Goal: Book appointment/travel/reservation

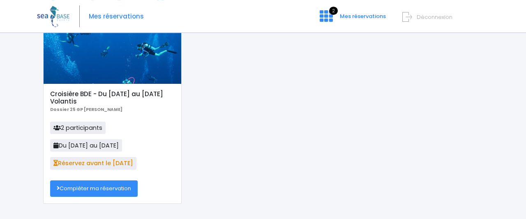
scroll to position [55, 0]
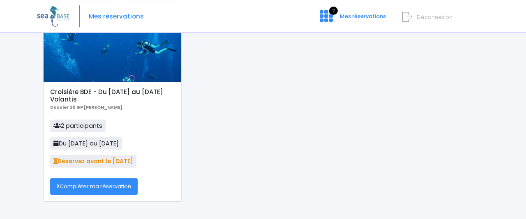
click at [116, 185] on link "Compléter ma réservation" at bounding box center [93, 186] width 87 height 16
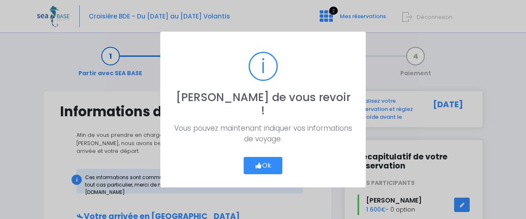
click at [264, 159] on button "Ok" at bounding box center [263, 165] width 39 height 17
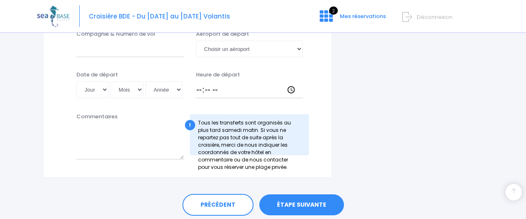
scroll to position [480, 0]
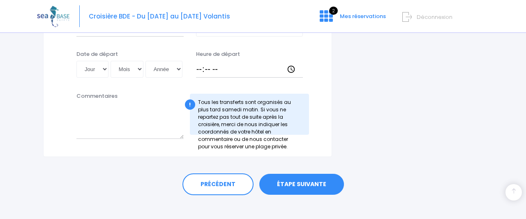
click at [293, 176] on link "ÉTAPE SUIVANTE" at bounding box center [301, 184] width 85 height 21
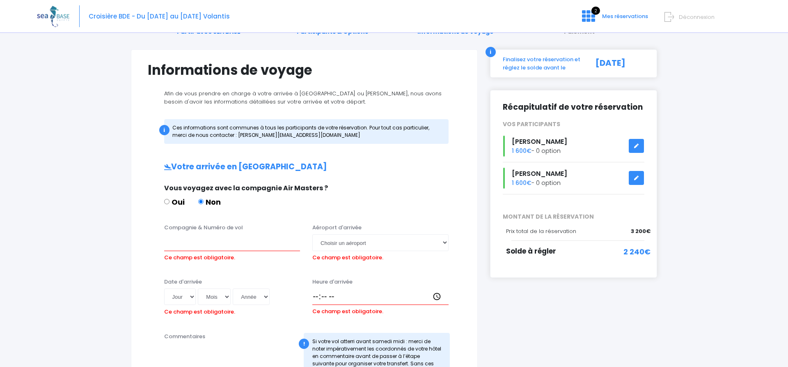
scroll to position [42, 0]
drag, startPoint x: 292, startPoint y: 136, endPoint x: 222, endPoint y: 138, distance: 69.4
click at [222, 138] on div "i Ces informations sont communes à tous les participants de votre réservation. …" at bounding box center [306, 131] width 285 height 25
copy div "nathalie@redseabase.com"
